Goal: Navigation & Orientation: Find specific page/section

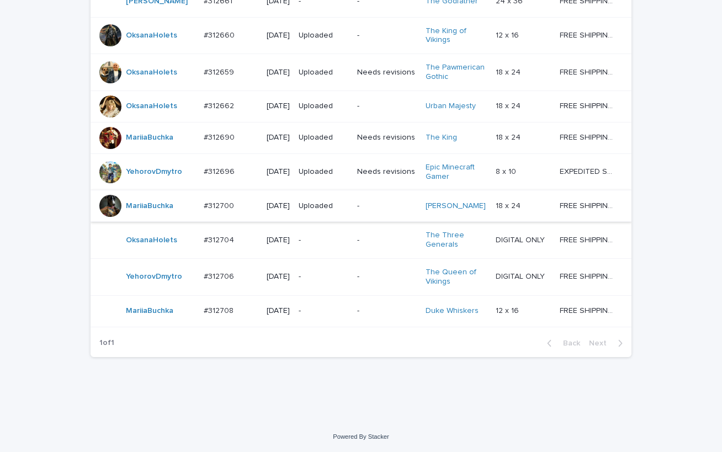
scroll to position [834, 0]
